Goal: Task Accomplishment & Management: Use online tool/utility

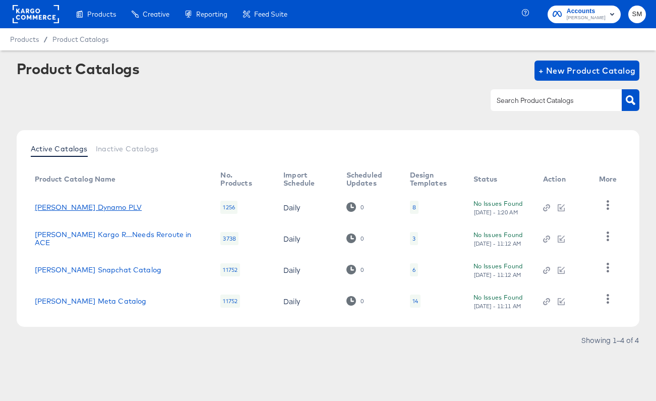
click at [90, 203] on link "Steve Madden Dynamo PLV" at bounding box center [88, 207] width 107 height 8
click at [575, 69] on span "+ New Product Catalog" at bounding box center [586, 71] width 97 height 14
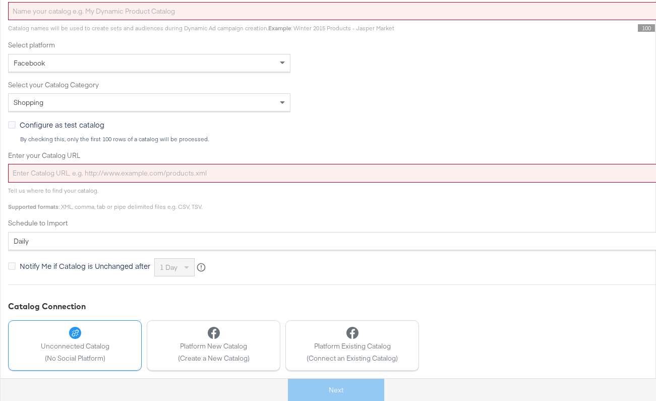
scroll to position [241, 0]
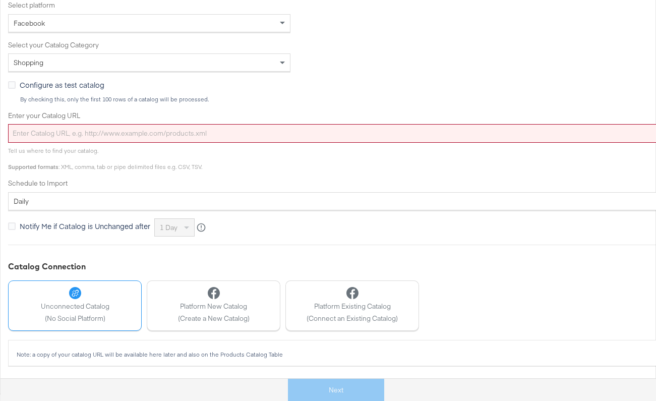
click at [57, 313] on div "Unconnected Catalog (No Social Platform)" at bounding box center [75, 305] width 69 height 36
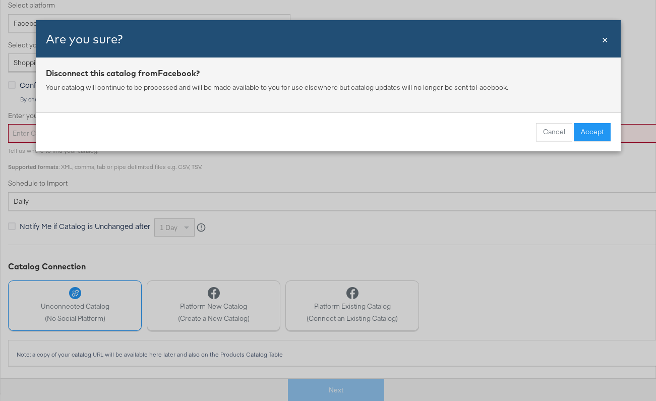
drag, startPoint x: 577, startPoint y: 128, endPoint x: 464, endPoint y: 152, distance: 116.1
click at [577, 128] on button "Accept" at bounding box center [592, 132] width 37 height 18
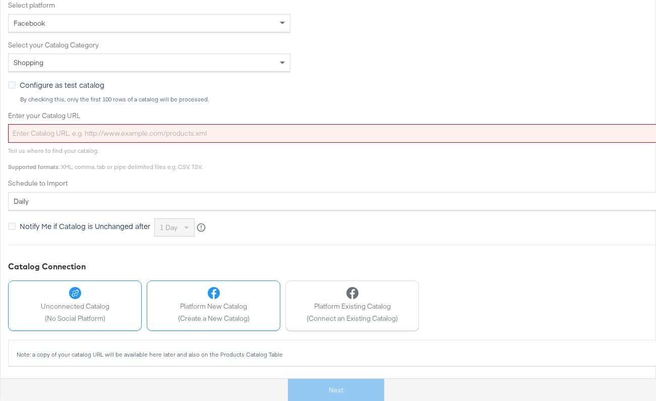
click at [245, 306] on span "Platform New Catalog" at bounding box center [214, 306] width 72 height 10
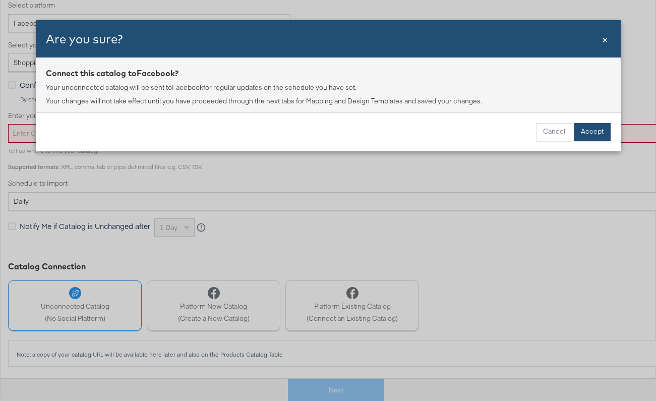
click at [596, 135] on button "Accept" at bounding box center [592, 132] width 37 height 18
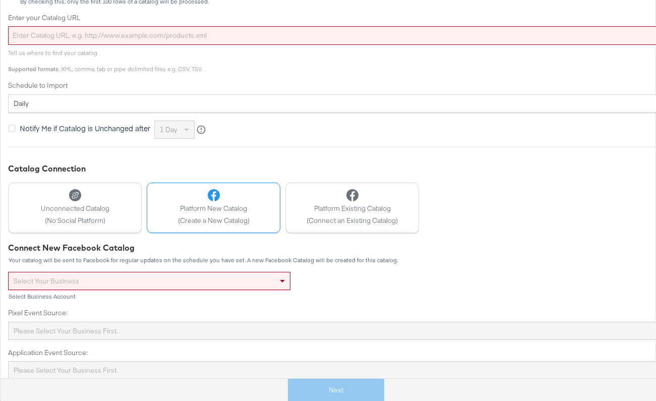
scroll to position [345, 0]
